Goal: Task Accomplishment & Management: Use online tool/utility

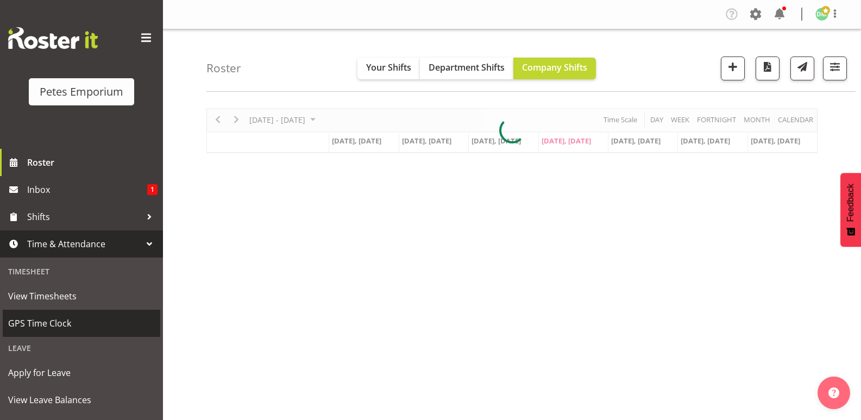
click at [62, 326] on span "GPS Time Clock" at bounding box center [81, 323] width 147 height 16
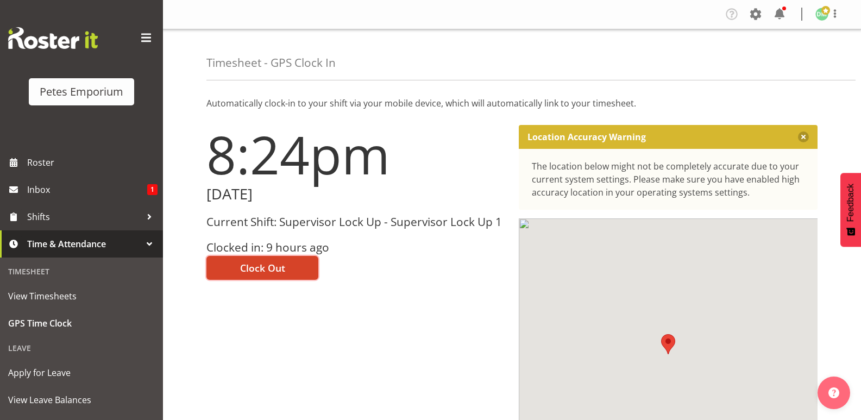
click at [273, 257] on button "Clock Out" at bounding box center [262, 268] width 112 height 24
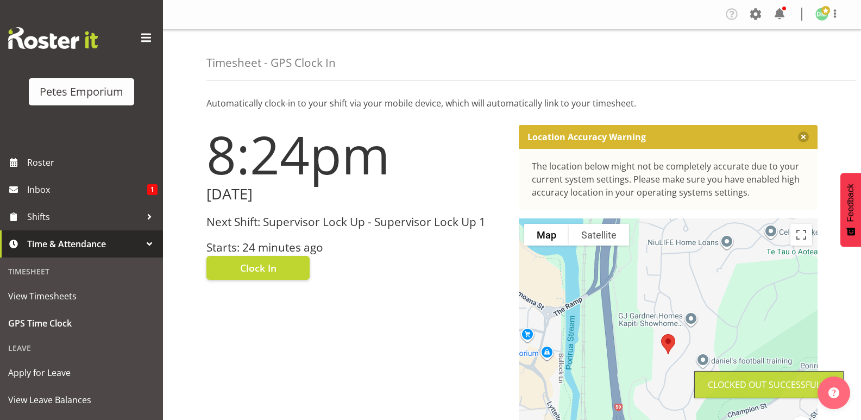
click at [823, 10] on span at bounding box center [825, 10] width 9 height 9
click at [773, 58] on link "Log Out" at bounding box center [789, 57] width 104 height 20
